Goal: Task Accomplishment & Management: Use online tool/utility

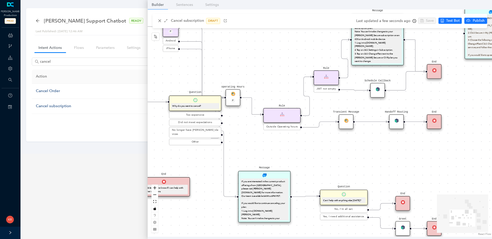
scroll to position [27, 0]
click at [159, 19] on icon "close" at bounding box center [160, 21] width 4 height 4
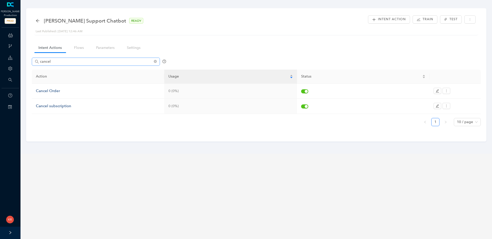
click at [65, 57] on div "cancel Action Usage Status Cancel Order 0 (0%) Cancel subscription 0 (0%) 1 10 …" at bounding box center [256, 92] width 449 height 75
click at [65, 61] on input "cancel" at bounding box center [96, 62] width 113 height 6
type input "pur"
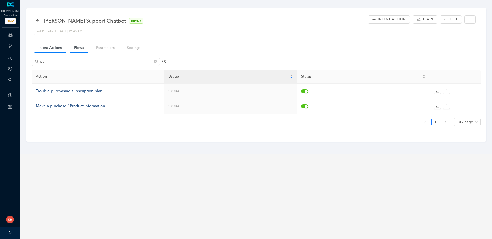
click at [77, 48] on link "Flows" at bounding box center [79, 47] width 18 height 9
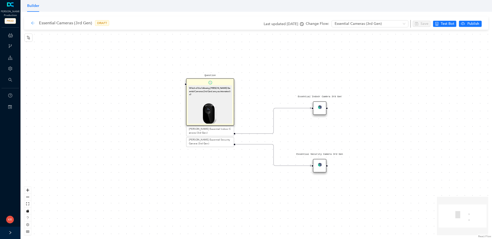
click at [32, 24] on icon "arrow-left" at bounding box center [33, 23] width 4 height 4
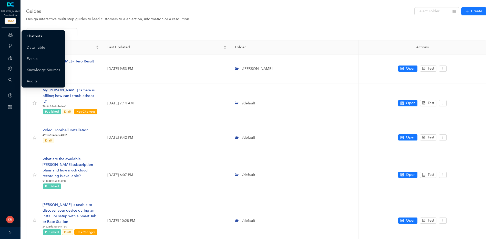
click at [40, 36] on link "Chatbots" at bounding box center [34, 36] width 15 height 10
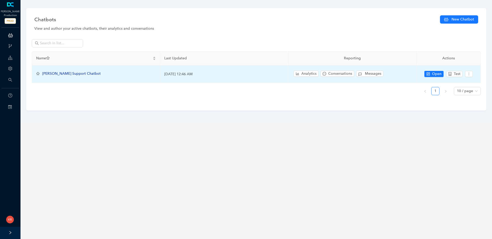
click at [62, 72] on span "[PERSON_NAME] Support Chatbot" at bounding box center [71, 73] width 58 height 4
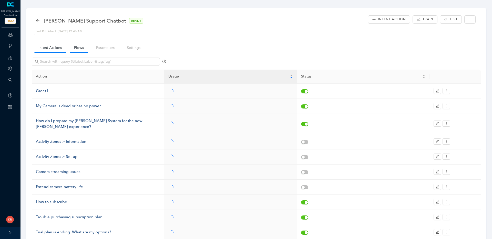
click at [80, 48] on link "Flows" at bounding box center [79, 47] width 18 height 9
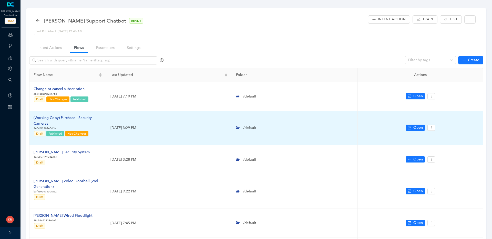
click at [70, 119] on div "(Working Copy) Purchase - Security Cameras" at bounding box center [68, 120] width 68 height 11
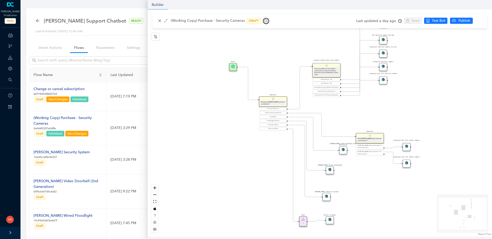
click at [263, 22] on button "button" at bounding box center [266, 21] width 6 height 6
drag, startPoint x: 235, startPoint y: 129, endPoint x: 209, endPoint y: 127, distance: 25.5
click at [235, 129] on div "Rule P Start Question What type of [PERSON_NAME] camera are you looking for? Se…" at bounding box center [319, 122] width 344 height 227
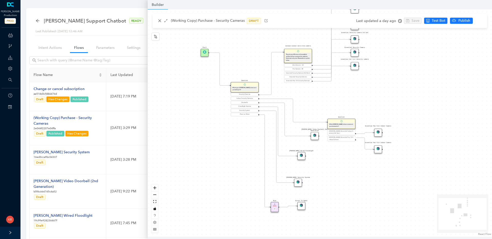
drag, startPoint x: 196, startPoint y: 122, endPoint x: 177, endPoint y: 112, distance: 21.3
click at [177, 112] on div "Rule P Start Question What type of Arlo camera are you looking for? Security Ca…" at bounding box center [319, 122] width 344 height 227
click at [240, 85] on div "Question What type of Arlo camera are you looking for?" at bounding box center [244, 87] width 28 height 10
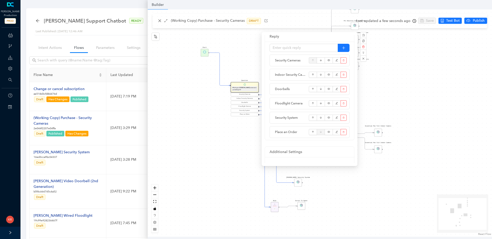
scroll to position [72, 0]
click at [344, 102] on button "button" at bounding box center [343, 101] width 6 height 6
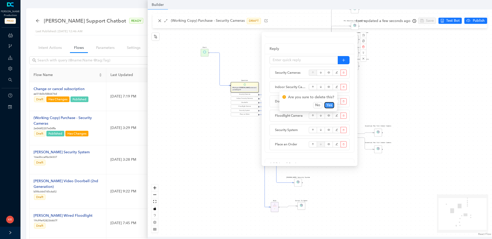
click at [328, 105] on span "Yes" at bounding box center [329, 105] width 6 height 6
click at [346, 115] on button "button" at bounding box center [343, 116] width 6 height 6
click at [333, 119] on button "Yes" at bounding box center [329, 119] width 10 height 6
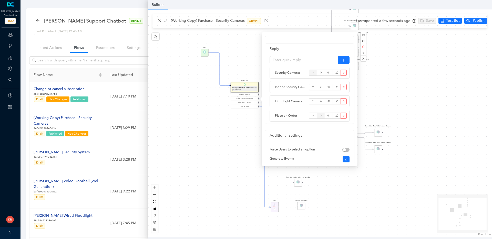
click at [241, 134] on div "Rule P Start Question What type of Arlo camera are you looking for? Security Ca…" at bounding box center [319, 122] width 344 height 227
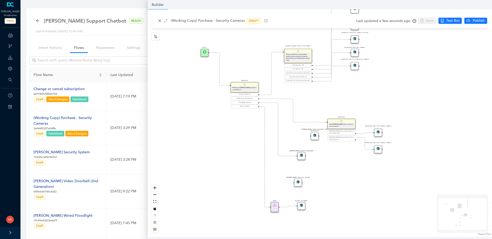
click at [316, 137] on img at bounding box center [314, 135] width 3 height 3
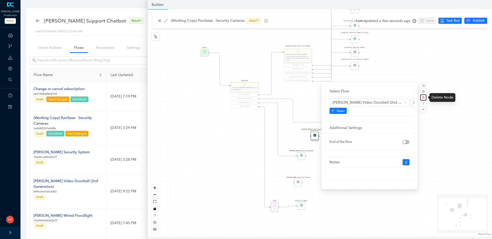
click at [422, 96] on icon "delete" at bounding box center [423, 97] width 3 height 3
click at [452, 85] on button "Yes" at bounding box center [449, 85] width 9 height 6
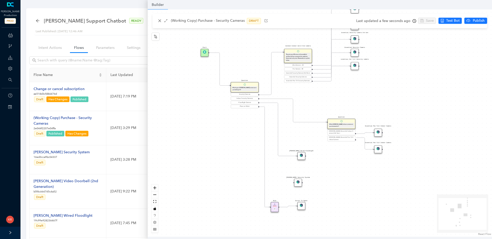
click at [299, 183] on img at bounding box center [297, 182] width 3 height 3
click at [298, 182] on img at bounding box center [297, 182] width 3 height 3
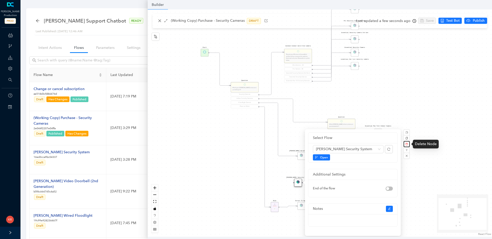
click at [408, 144] on button "button" at bounding box center [406, 144] width 6 height 6
click at [433, 134] on button "Yes" at bounding box center [433, 132] width 9 height 6
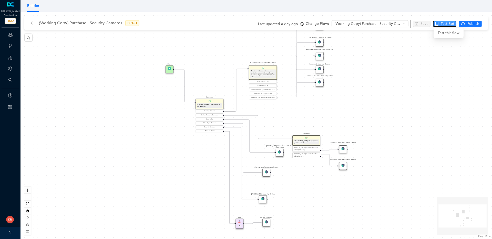
click at [443, 24] on span "Test Bot" at bounding box center [447, 24] width 14 height 6
click at [447, 52] on div "Rule P Start Question What type of Arlo camera are you looking for? Security Ca…" at bounding box center [255, 125] width 471 height 227
click at [422, 51] on div "Rule P Start Question What type of Arlo camera are you looking for? Security Ca…" at bounding box center [255, 125] width 471 height 227
click at [440, 24] on button "Test Bot" at bounding box center [444, 24] width 23 height 6
click at [168, 71] on div "Start" at bounding box center [169, 69] width 8 height 8
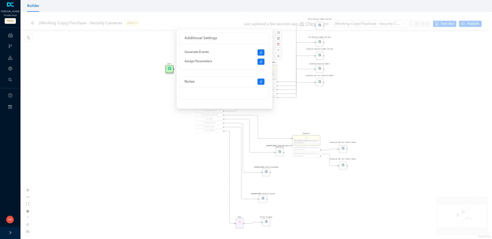
click at [135, 89] on div "Rule P Start Question What type of Arlo camera are you looking for? Security Ca…" at bounding box center [255, 125] width 471 height 227
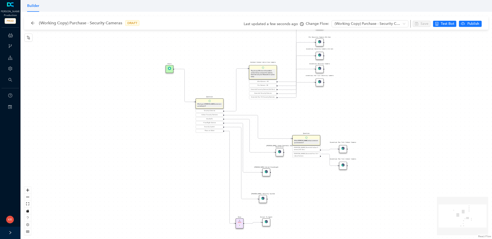
click at [135, 89] on div "Rule P Start Question What type of Arlo camera are you looking for? Security Ca…" at bounding box center [255, 125] width 471 height 227
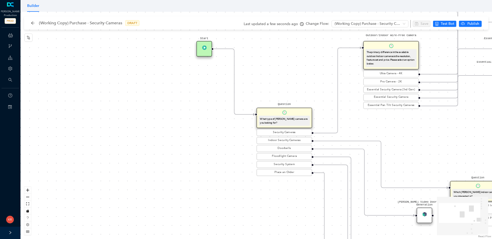
click at [273, 69] on div "Rule P Start Question What type of Arlo camera are you looking for? Security Ca…" at bounding box center [255, 125] width 471 height 227
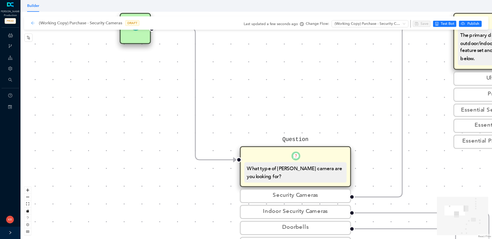
click at [33, 25] on icon "arrow-left" at bounding box center [33, 23] width 4 height 4
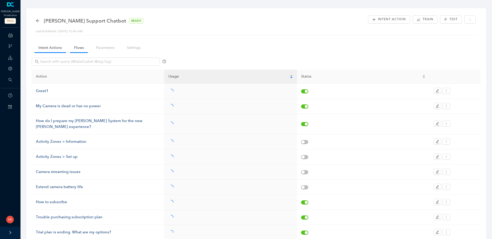
click at [77, 50] on link "Flows" at bounding box center [79, 47] width 18 height 9
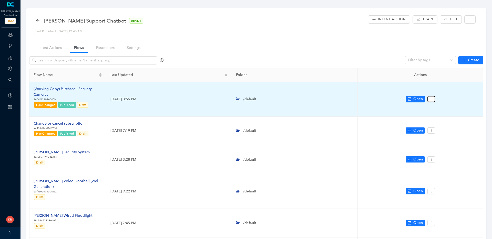
click at [433, 99] on button "button" at bounding box center [431, 99] width 8 height 6
click at [430, 100] on icon "more" at bounding box center [431, 99] width 4 height 4
click at [438, 107] on span "Settings" at bounding box center [440, 108] width 18 height 6
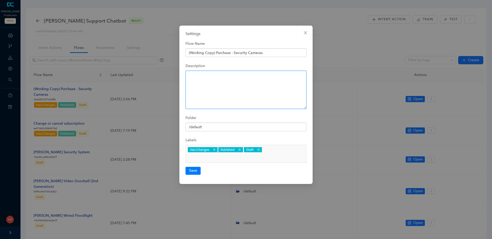
click at [210, 83] on textarea at bounding box center [245, 90] width 121 height 38
type textarea "This is the flow that should begin when a customer selects Make A Purchase."
click at [197, 167] on button "Save" at bounding box center [192, 171] width 15 height 8
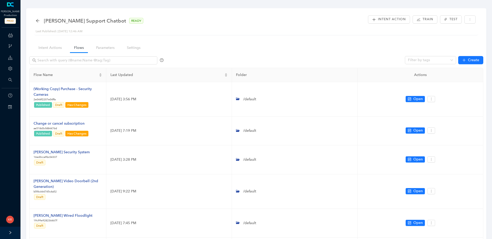
click at [428, 15] on ul "Intent Action Train Test" at bounding box center [423, 18] width 110 height 9
click at [429, 19] on span "Train" at bounding box center [427, 19] width 11 height 5
click at [438, 38] on span "Yes" at bounding box center [441, 41] width 6 height 6
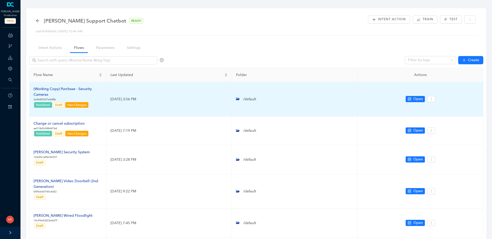
click at [82, 89] on div "(Working Copy) Purchase - Security Cameras" at bounding box center [68, 91] width 68 height 11
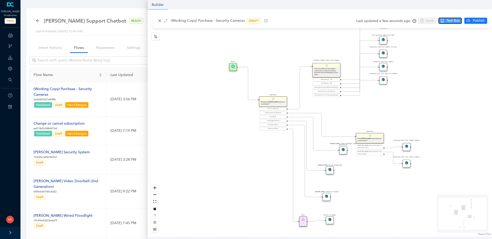
click at [453, 20] on span "Test Bot" at bounding box center [453, 21] width 14 height 6
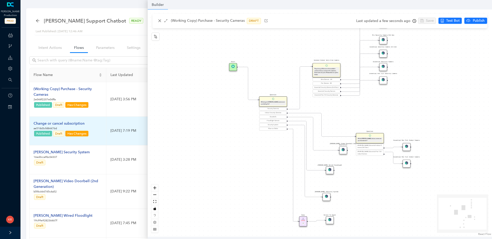
click at [111, 123] on td "September 9, 2025 7:19 PM" at bounding box center [168, 131] width 125 height 29
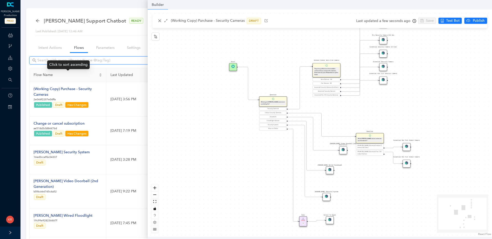
click at [81, 59] on input "text" at bounding box center [93, 61] width 113 height 6
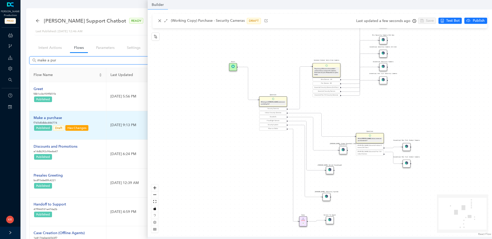
type input "make a pur"
click at [46, 116] on div "Make a purchase" at bounding box center [61, 118] width 55 height 6
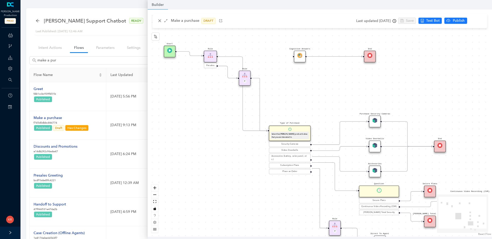
click at [375, 121] on img at bounding box center [374, 120] width 5 height 5
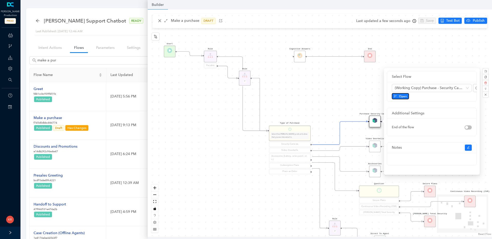
drag, startPoint x: 401, startPoint y: 97, endPoint x: 384, endPoint y: 98, distance: 17.4
click at [386, 98] on div "Select Flow (Working Copy) Purchase - Security Cameras Open Additional Settings…" at bounding box center [432, 121] width 96 height 107
click at [364, 94] on div "Rule P Start Type of Purchase Select the Arlo product below that you are intere…" at bounding box center [319, 122] width 344 height 227
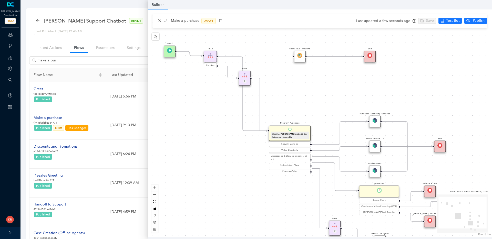
click at [379, 144] on div "Video Doorbells" at bounding box center [375, 147] width 12 height 12
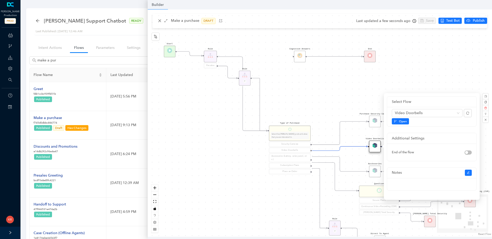
click at [341, 86] on div "Rule P Start Type of Purchase Select the Arlo product below that you are intere…" at bounding box center [319, 122] width 344 height 227
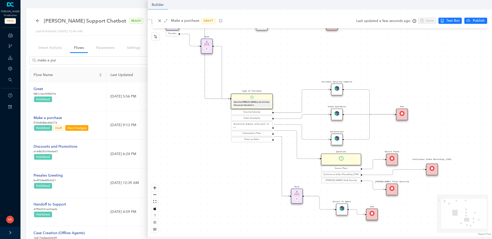
drag, startPoint x: 211, startPoint y: 165, endPoint x: 167, endPoint y: 129, distance: 56.2
click at [167, 129] on div "Rule P Start Type of Purchase Select the Arlo product below that you are intere…" at bounding box center [319, 122] width 344 height 227
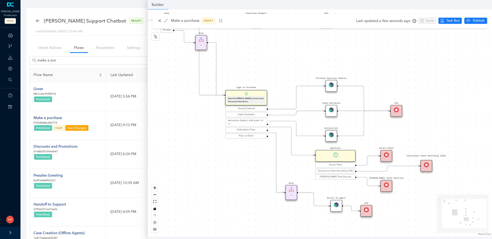
click at [333, 111] on img at bounding box center [330, 110] width 5 height 5
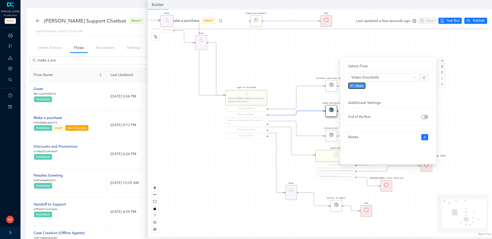
click at [356, 88] on span "Open" at bounding box center [359, 85] width 8 height 5
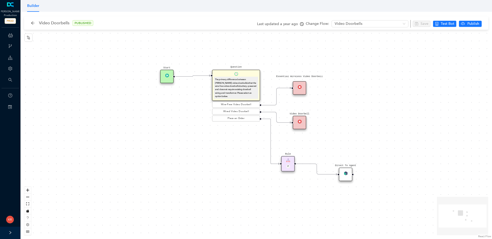
click at [236, 83] on div "The primary difference between [PERSON_NAME] video doorbells is that the wire-f…" at bounding box center [236, 88] width 42 height 20
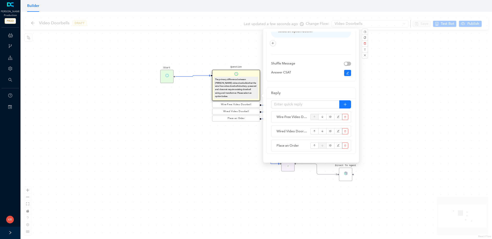
scroll to position [63, 0]
